Goal: Task Accomplishment & Management: Manage account settings

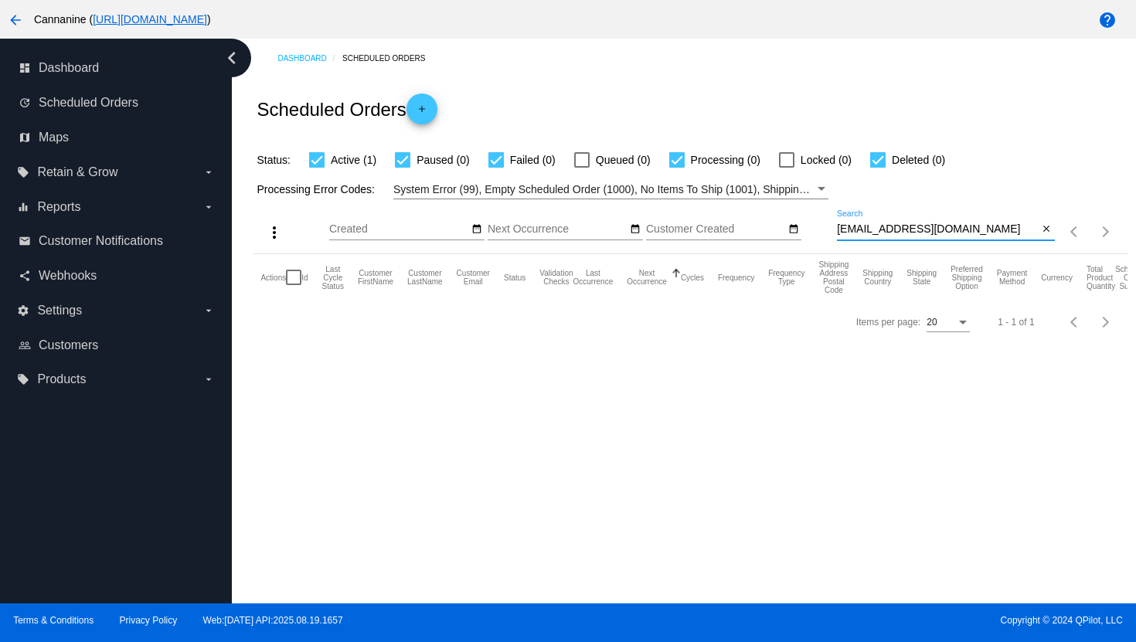
drag, startPoint x: 937, startPoint y: 227, endPoint x: 823, endPoint y: 228, distance: 114.3
click at [823, 228] on div "more_vert Aug Jan Feb Mar [DATE]" at bounding box center [690, 226] width 874 height 55
paste input "randy0419"
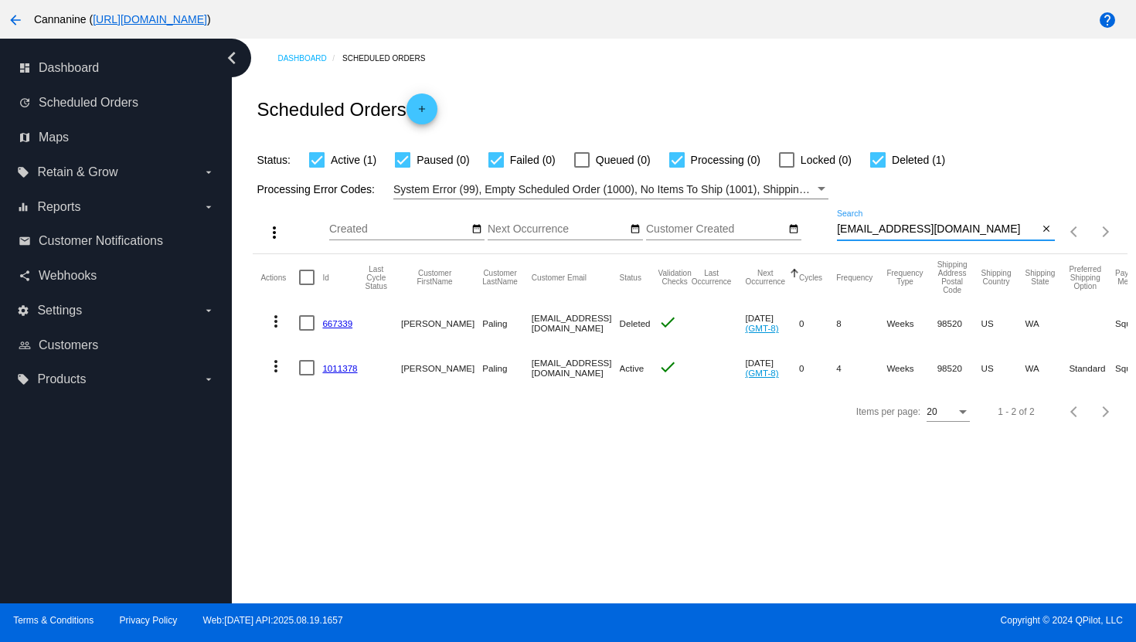
click at [277, 368] on mat-icon "more_vert" at bounding box center [276, 366] width 19 height 19
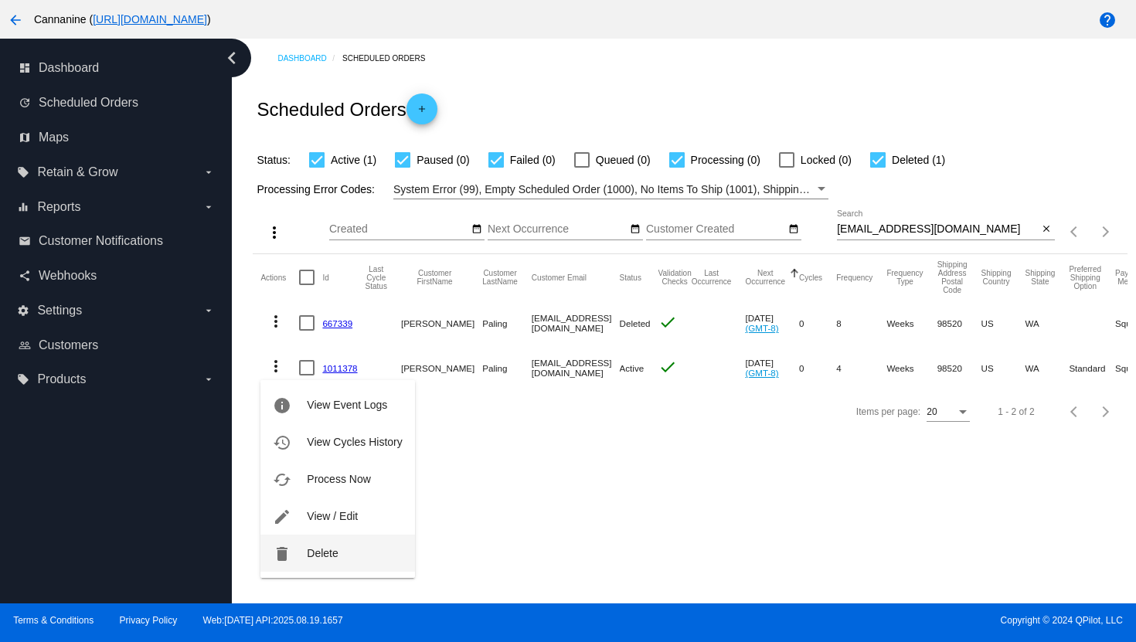
click at [327, 551] on span "Delete" at bounding box center [322, 553] width 31 height 12
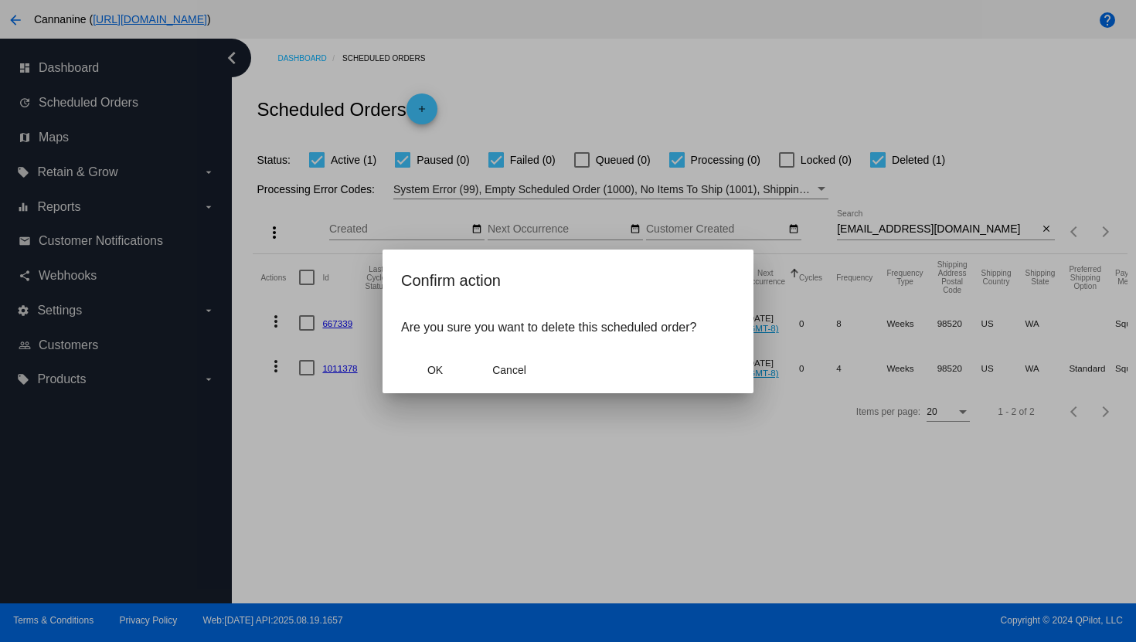
click at [438, 386] on mat-dialog-actions "OK Cancel" at bounding box center [568, 370] width 334 height 46
click at [442, 375] on span "OK" at bounding box center [434, 370] width 15 height 12
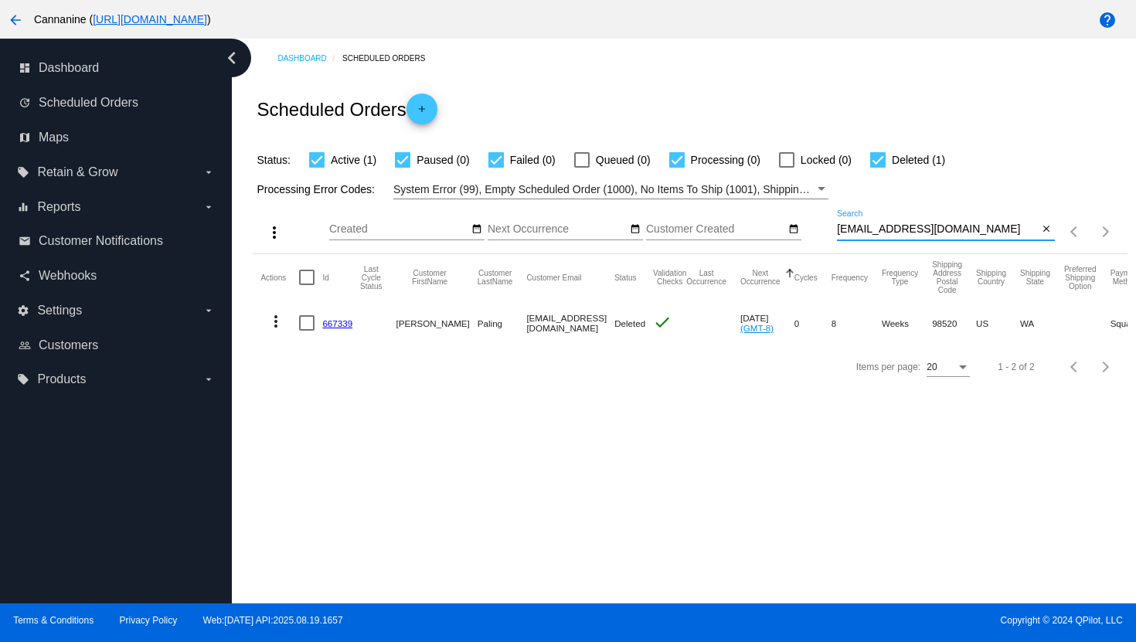
drag, startPoint x: 939, startPoint y: 230, endPoint x: 837, endPoint y: 230, distance: 102.7
click at [837, 230] on input "[EMAIL_ADDRESS][DOMAIN_NAME]" at bounding box center [938, 229] width 202 height 12
paste input "dillonjkroll@hot"
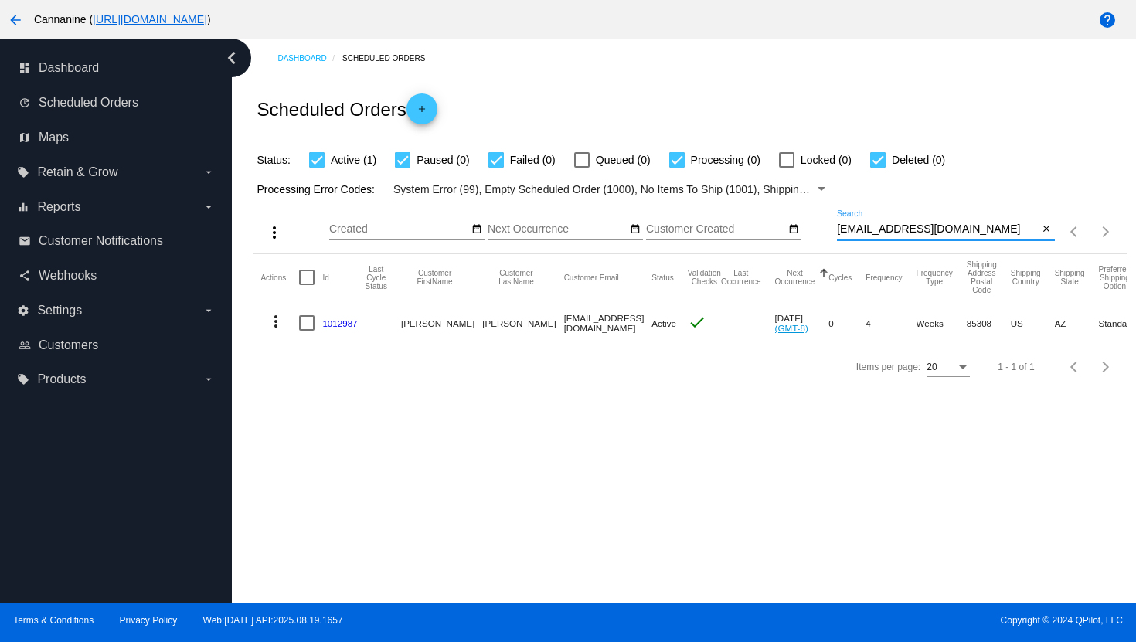
type input "[EMAIL_ADDRESS][DOMAIN_NAME]"
click at [277, 313] on mat-icon "more_vert" at bounding box center [276, 321] width 19 height 19
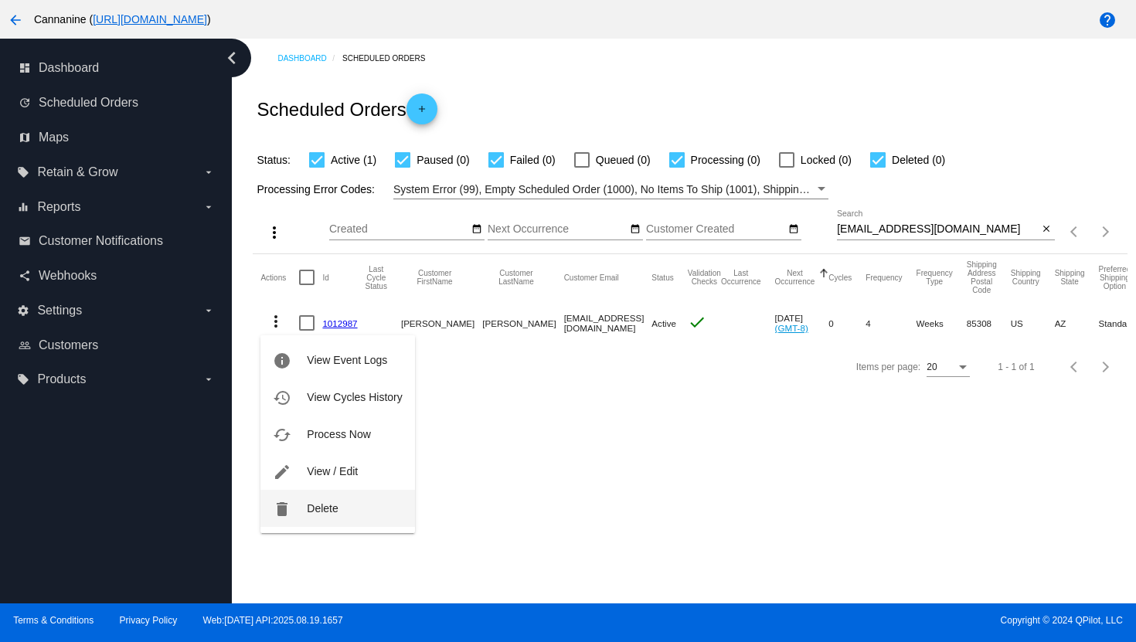
click at [308, 504] on span "Delete" at bounding box center [322, 508] width 31 height 12
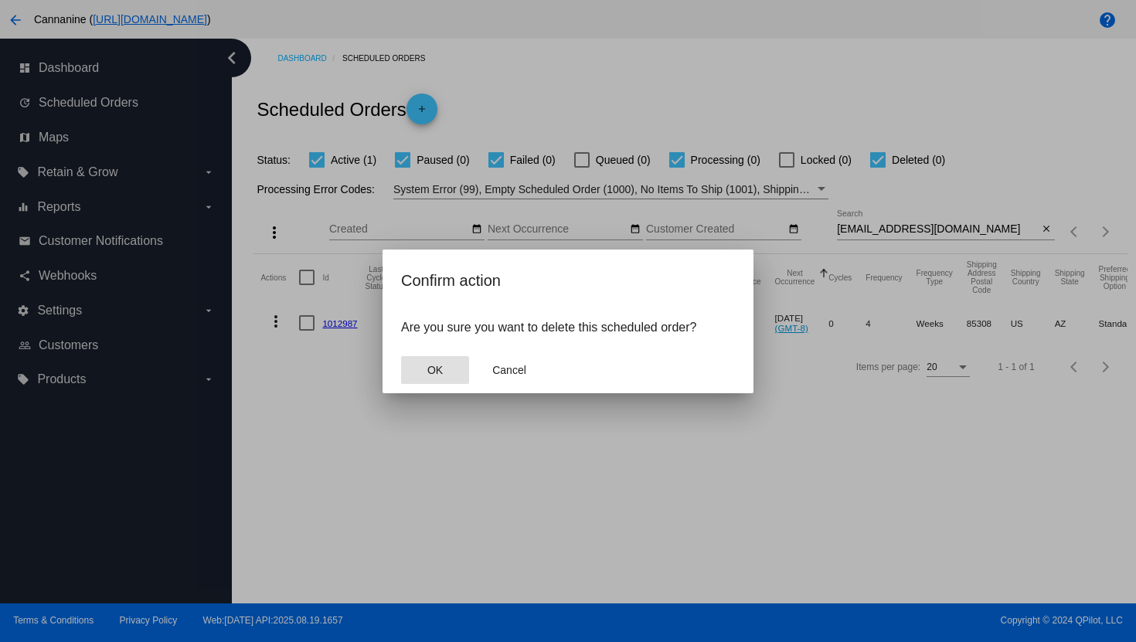
click at [413, 366] on button "OK" at bounding box center [435, 370] width 68 height 28
